Goal: Information Seeking & Learning: Learn about a topic

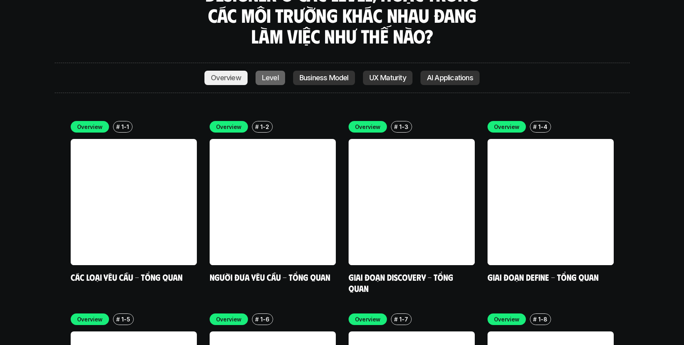
scroll to position [2184, 0]
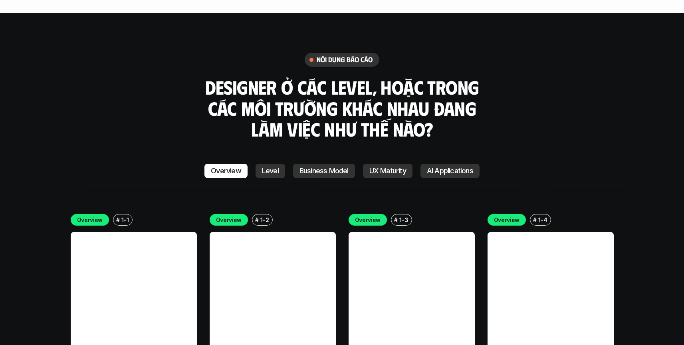
click at [274, 167] on p "Level" at bounding box center [270, 171] width 17 height 8
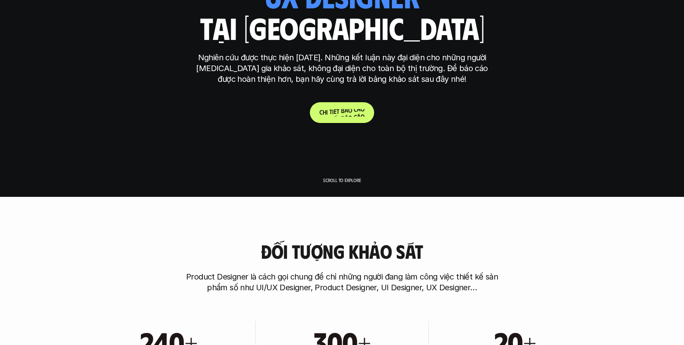
click at [339, 112] on span at bounding box center [340, 111] width 2 height 8
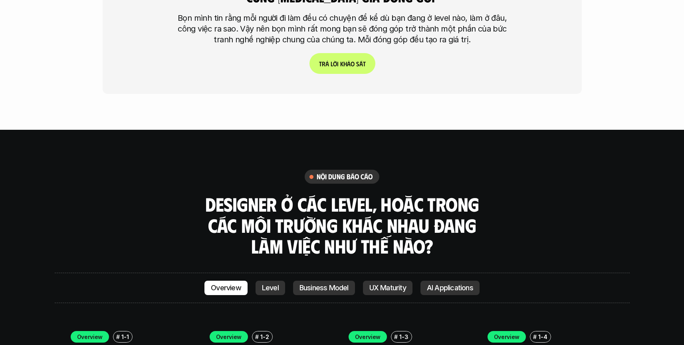
scroll to position [2149, 0]
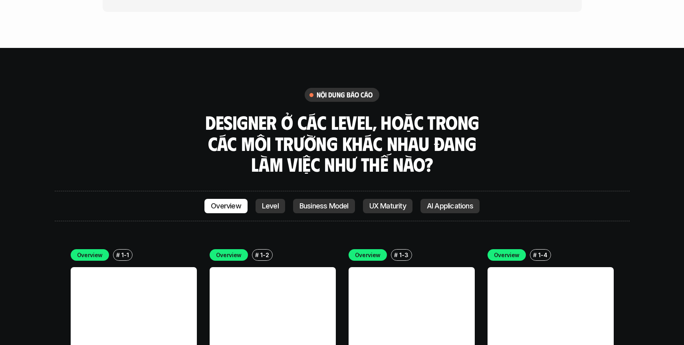
click at [263, 202] on p "Level" at bounding box center [270, 206] width 17 height 8
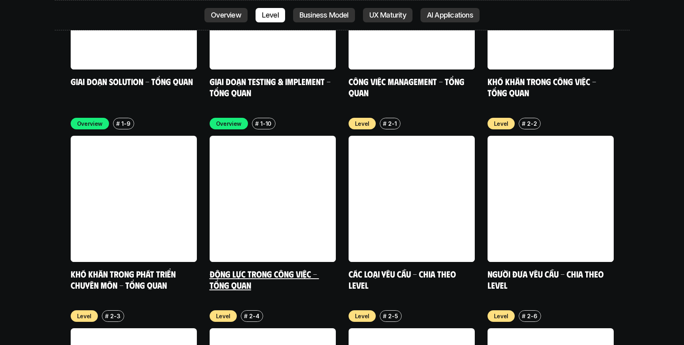
scroll to position [2672, 0]
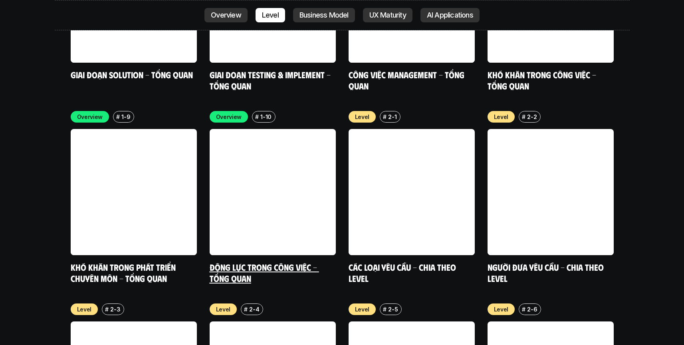
click at [251, 261] on link "Động lực trong công việc - Tổng quan" at bounding box center [263, 272] width 109 height 22
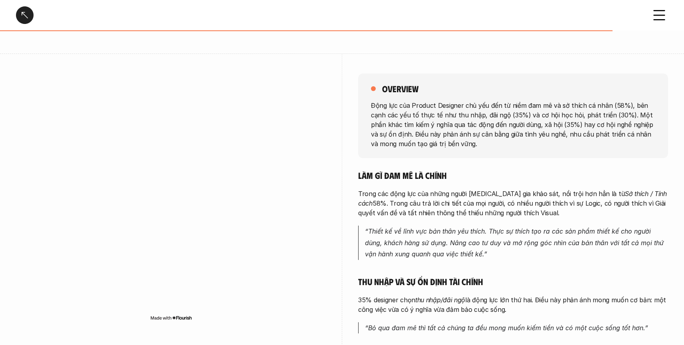
scroll to position [57, 0]
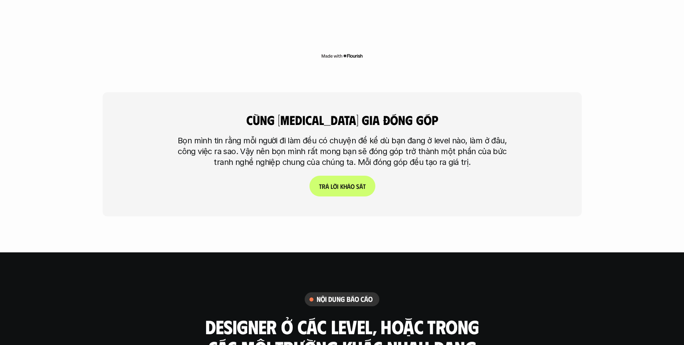
scroll to position [1947, 0]
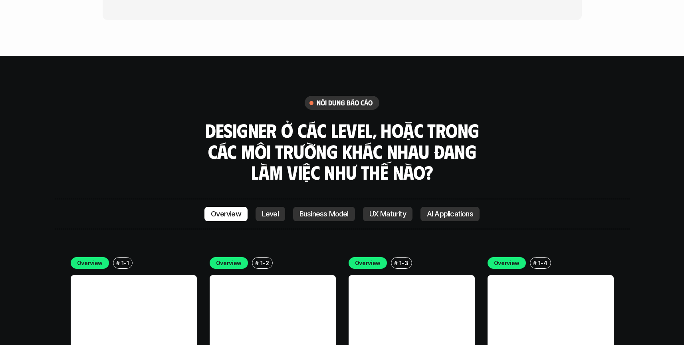
click at [318, 207] on link "Business Model" at bounding box center [324, 214] width 62 height 14
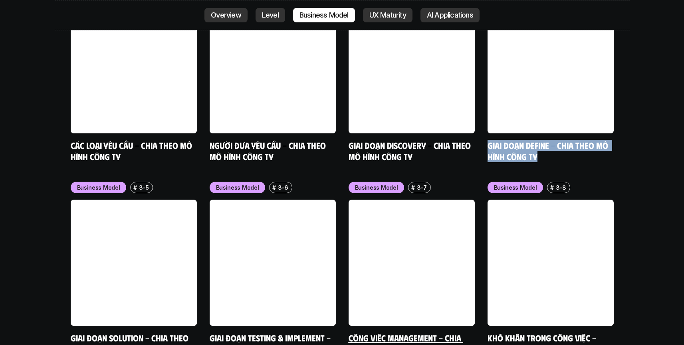
scroll to position [3373, 0]
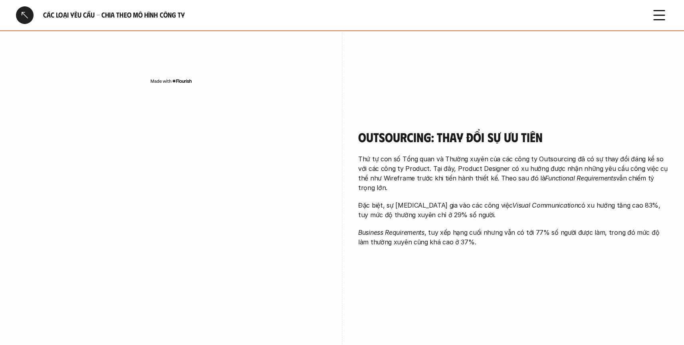
scroll to position [674, 0]
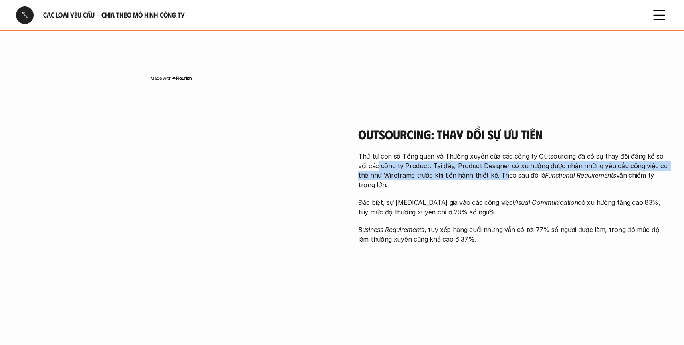
drag, startPoint x: 368, startPoint y: 164, endPoint x: 479, endPoint y: 177, distance: 111.7
click at [482, 176] on p "Thứ tự con số Tổng quan và Thường xuyên của các công ty Outsourcing đã có sự th…" at bounding box center [513, 170] width 310 height 38
click at [479, 177] on p "Thứ tự con số Tổng quan và Thường xuyên của các công ty Outsourcing đã có sự th…" at bounding box center [513, 170] width 310 height 38
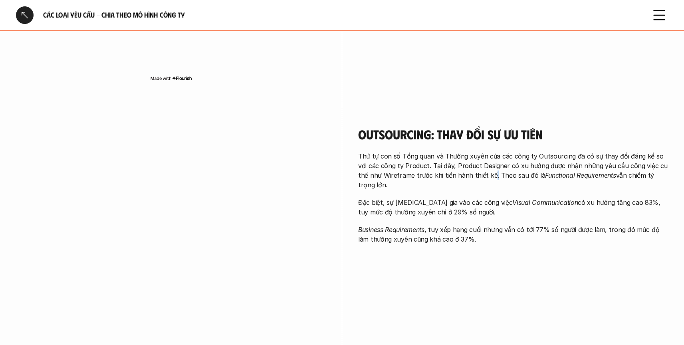
click at [479, 177] on p "Thứ tự con số Tổng quan và Thường xuyên của các công ty Outsourcing đã có sự th…" at bounding box center [513, 170] width 310 height 38
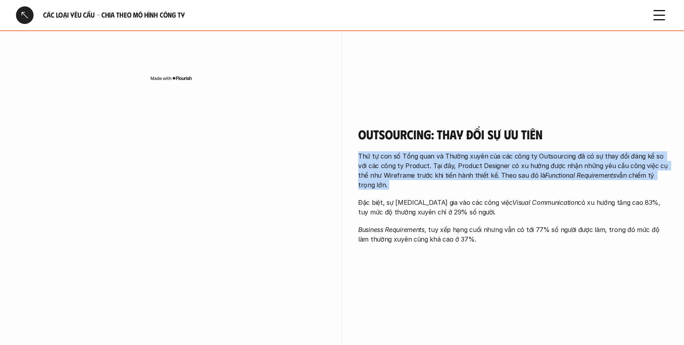
drag, startPoint x: 453, startPoint y: 170, endPoint x: 424, endPoint y: 174, distance: 29.3
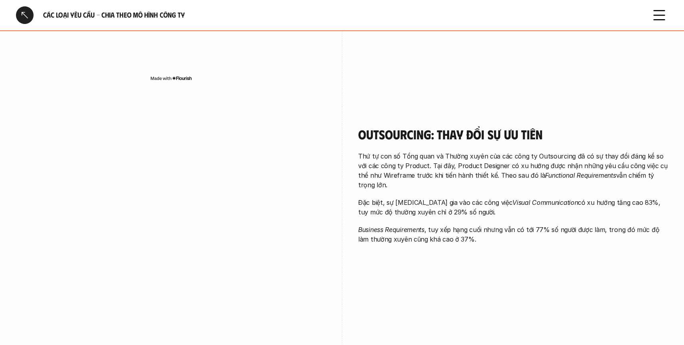
click at [424, 174] on p "Thứ tự con số Tổng quan và Thường xuyên của các công ty Outsourcing đã có sự th…" at bounding box center [513, 170] width 310 height 38
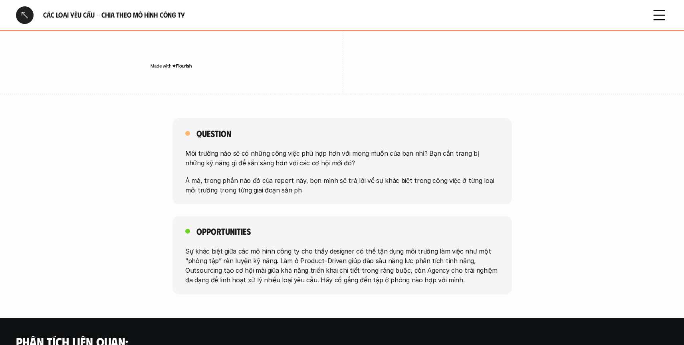
scroll to position [1277, 0]
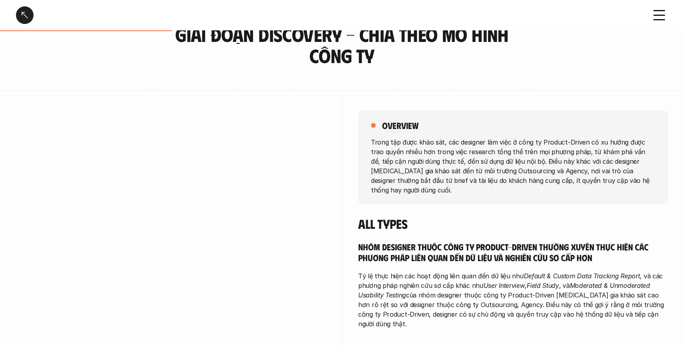
scroll to position [42, 0]
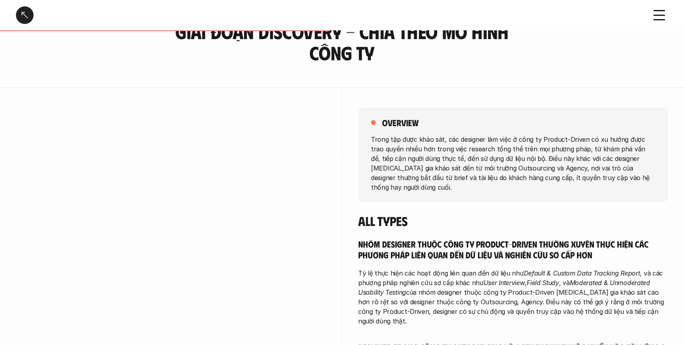
click at [214, 90] on div at bounding box center [171, 233] width 310 height 292
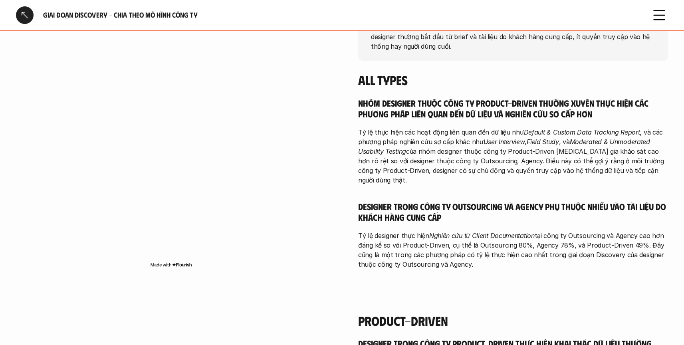
scroll to position [184, 0]
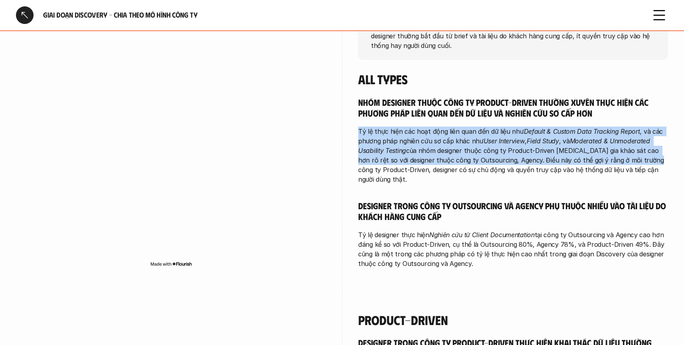
drag, startPoint x: 350, startPoint y: 117, endPoint x: 660, endPoint y: 196, distance: 319.8
click at [652, 184] on div "overview Trong tập được khảo sát, các designer làm việc ở công ty Product-Drive…" at bounding box center [342, 119] width 652 height 346
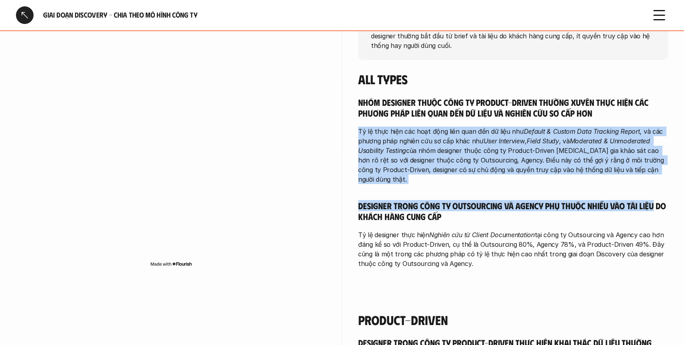
click at [481, 165] on div "Nhóm designer thuộc công ty Product-driven thường xuyên thực hiện các phương ph…" at bounding box center [513, 183] width 310 height 172
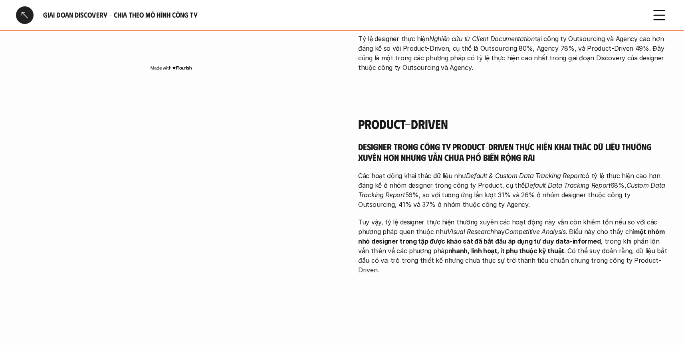
scroll to position [383, 0]
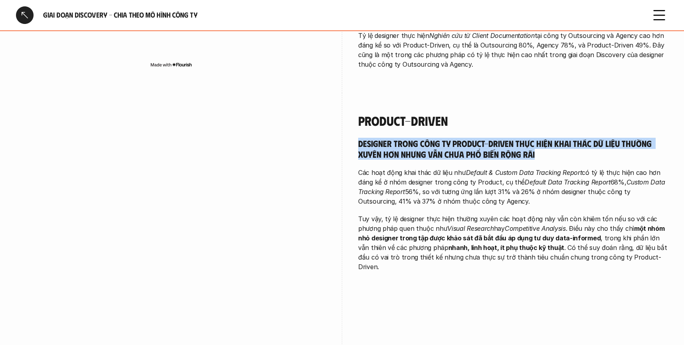
drag, startPoint x: 357, startPoint y: 126, endPoint x: 525, endPoint y: 140, distance: 169.0
click at [525, 140] on div "Product-driven Designer trong công ty Product-Driven thực hiện khai thác dữ liệ…" at bounding box center [342, 239] width 652 height 292
click at [485, 114] on div "Product-driven Designer trong công ty Product-Driven thực hiện khai thác dữ liệ…" at bounding box center [513, 192] width 310 height 158
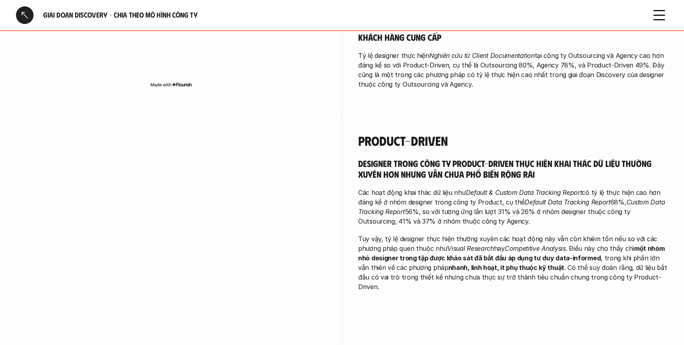
scroll to position [373, 0]
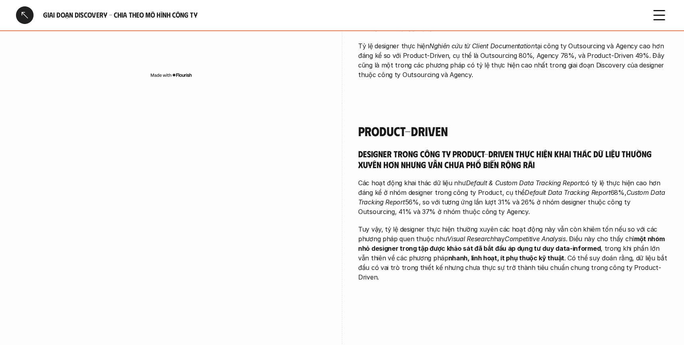
click at [357, 134] on div "Product-driven Designer trong công ty Product-Driven thực hiện khai thác dữ liệ…" at bounding box center [342, 249] width 652 height 292
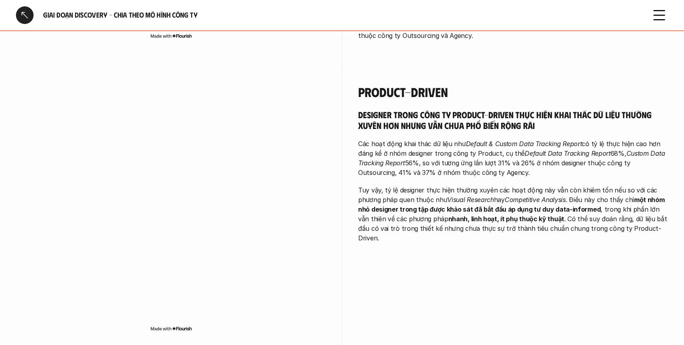
scroll to position [414, 0]
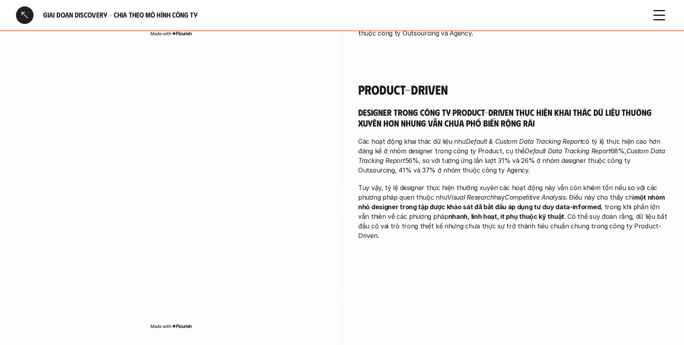
drag, startPoint x: 358, startPoint y: 127, endPoint x: 442, endPoint y: 127, distance: 84.2
click at [383, 136] on p "Các hoạt động khai thác dữ liệu như Default & Custom Data Tracking Report có tỷ…" at bounding box center [513, 155] width 310 height 38
click at [450, 136] on p "Các hoạt động khai thác dữ liệu như Default & Custom Data Tracking Report có tỷ…" at bounding box center [513, 155] width 310 height 38
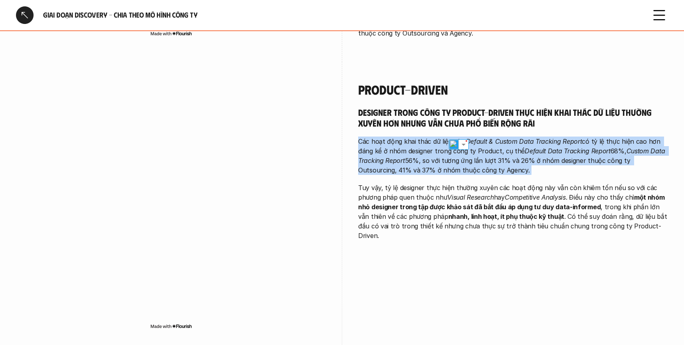
click at [450, 136] on p "Các hoạt động khai thác dữ liệu như Default & Custom Data Tracking Report có tỷ…" at bounding box center [513, 155] width 310 height 38
click at [441, 152] on p "Các hoạt động khai thác dữ liệu như Default & Custom Data Tracking Report có tỷ…" at bounding box center [513, 155] width 310 height 38
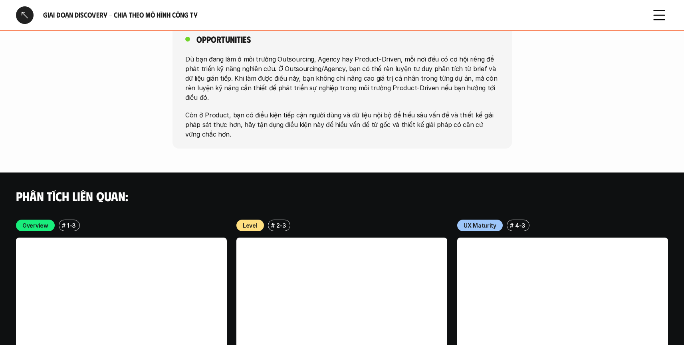
scroll to position [1565, 0]
